Goal: Download file/media

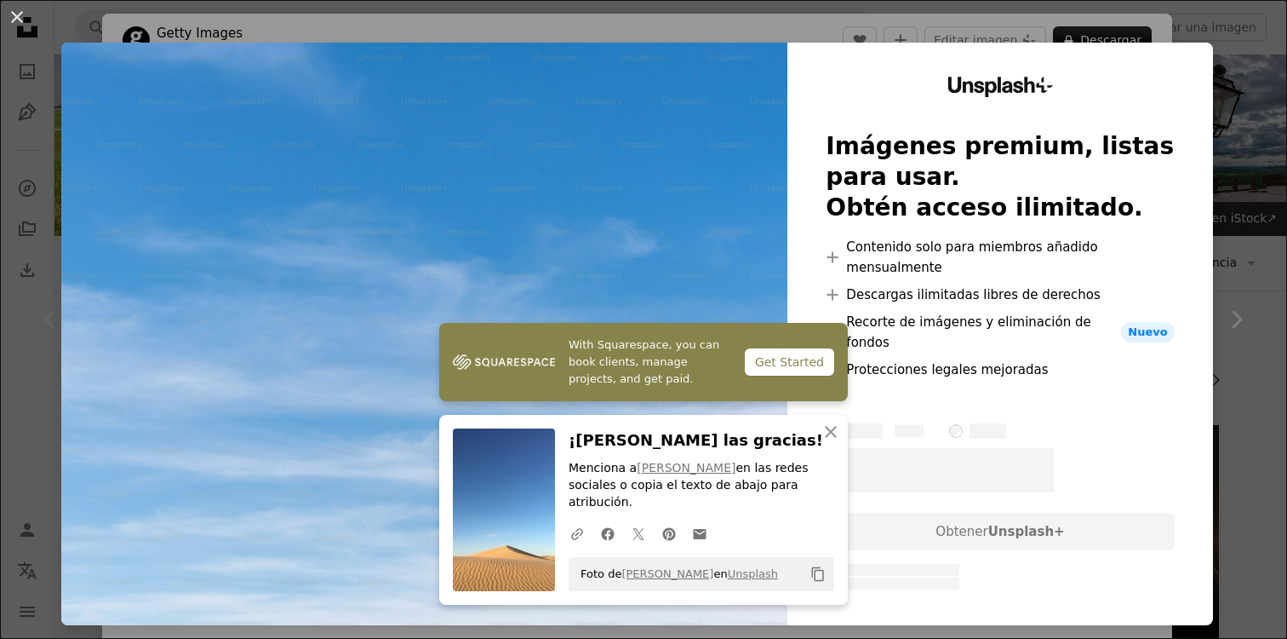
scroll to position [202, 0]
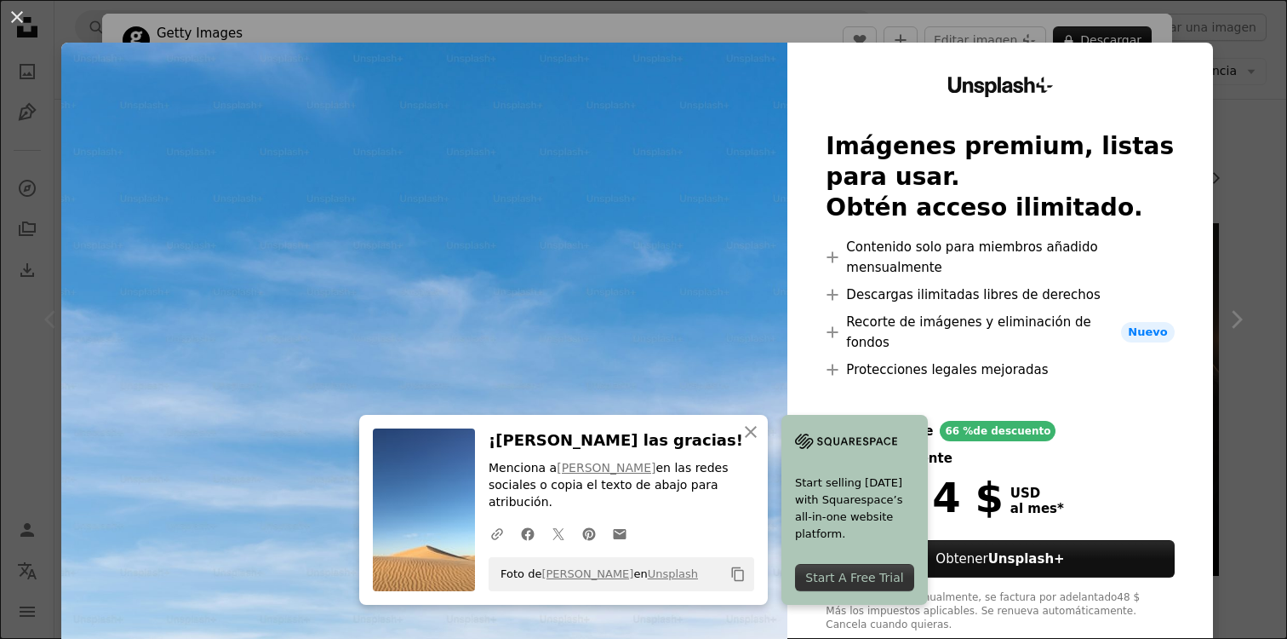
click at [1235, 54] on div "An X shape An X shape Cerrar ¡Dale las gracias! Menciona a [PERSON_NAME] en las…" at bounding box center [643, 319] width 1287 height 639
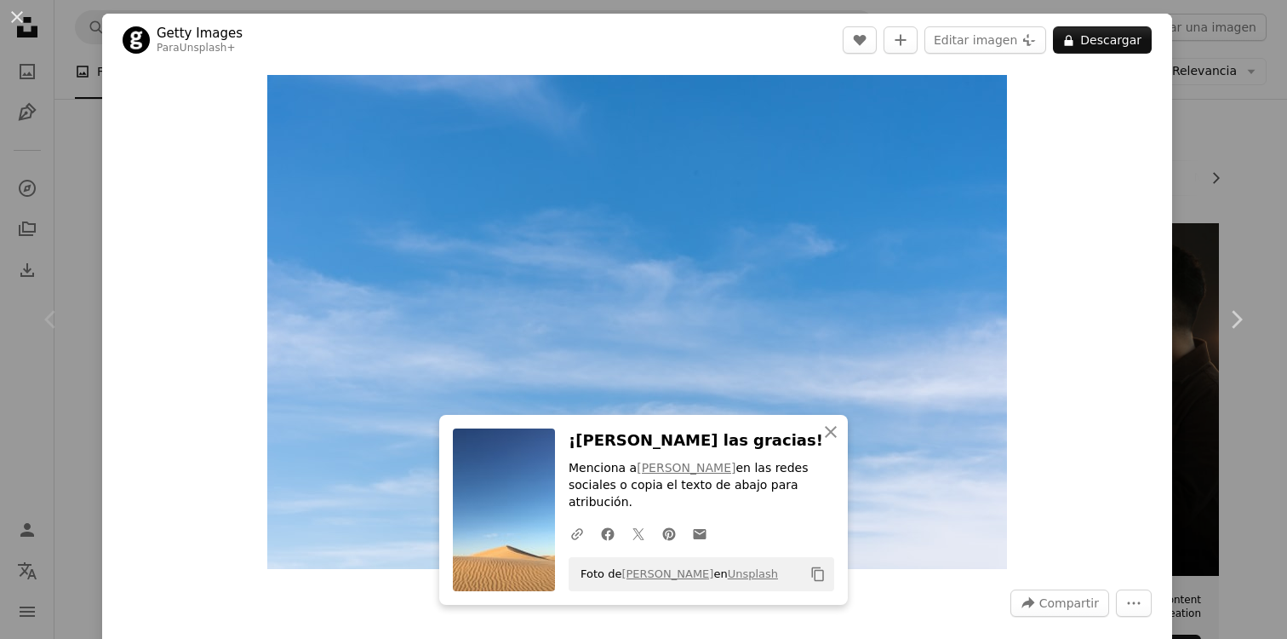
click at [1240, 434] on div "An X shape Chevron left Chevron right An X shape Cerrar ¡Dale las gracias! Menc…" at bounding box center [643, 319] width 1287 height 639
